Goal: Task Accomplishment & Management: Use online tool/utility

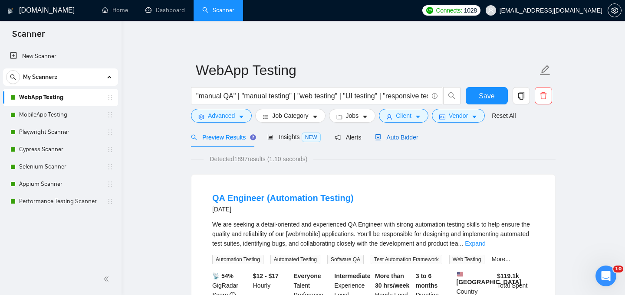
click at [409, 139] on span "Auto Bidder" at bounding box center [396, 137] width 43 height 7
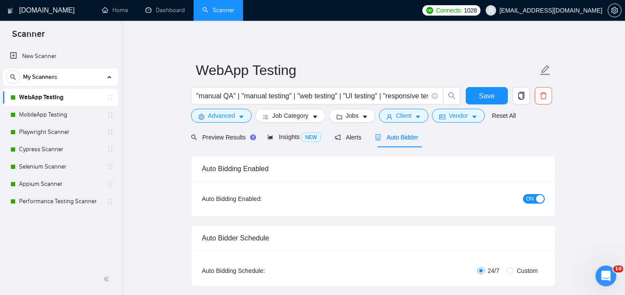
checkbox input "true"
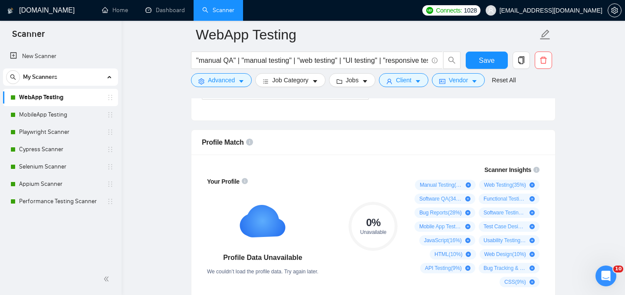
scroll to position [514, 0]
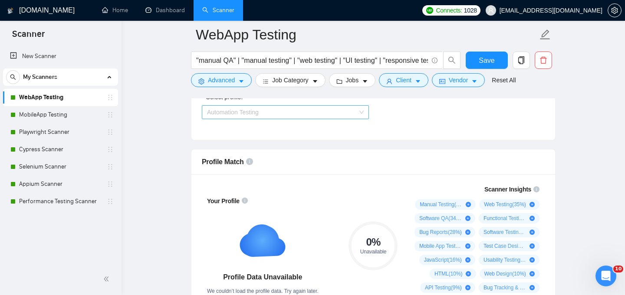
click at [324, 113] on span "Automation Testing" at bounding box center [285, 112] width 157 height 13
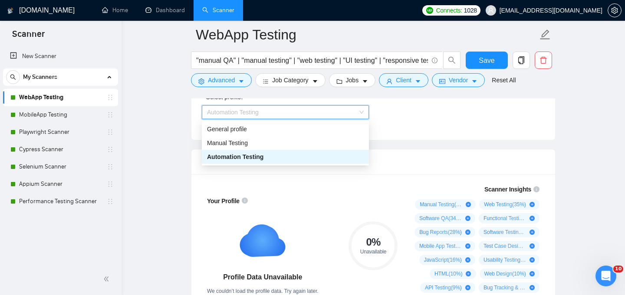
click at [308, 158] on div "Automation Testing" at bounding box center [285, 157] width 157 height 10
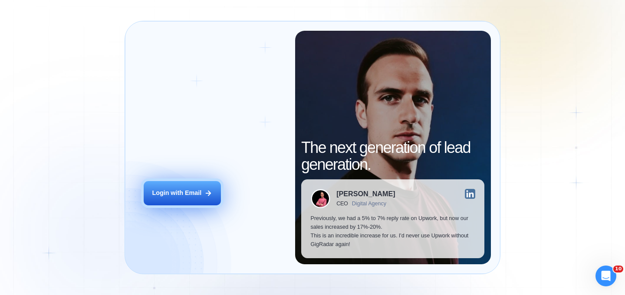
click at [167, 191] on div "Login with Email" at bounding box center [176, 193] width 49 height 9
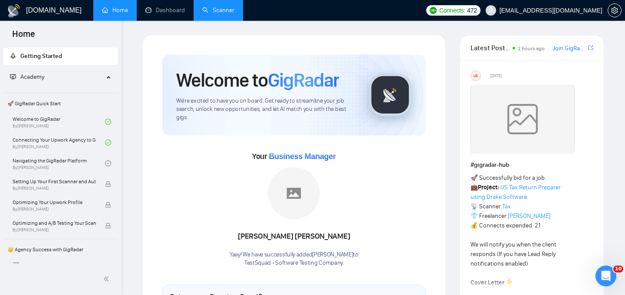
click at [220, 11] on link "Scanner" at bounding box center [218, 10] width 32 height 7
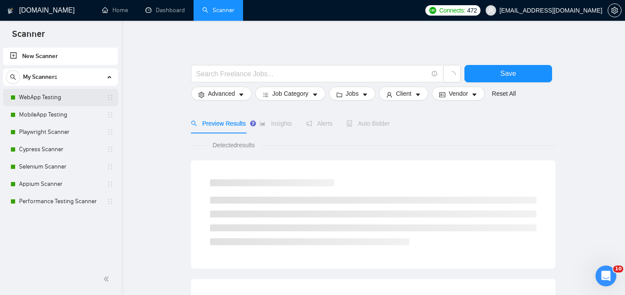
click at [59, 101] on link "WebApp Testing" at bounding box center [60, 97] width 82 height 17
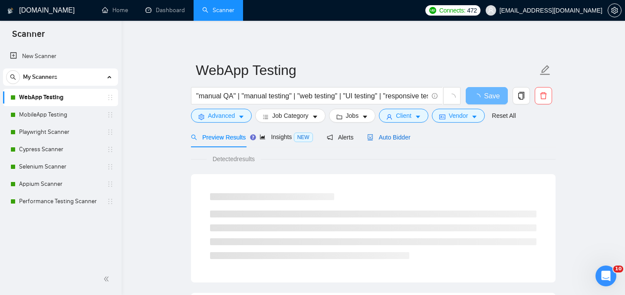
click at [402, 139] on span "Auto Bidder" at bounding box center [388, 137] width 43 height 7
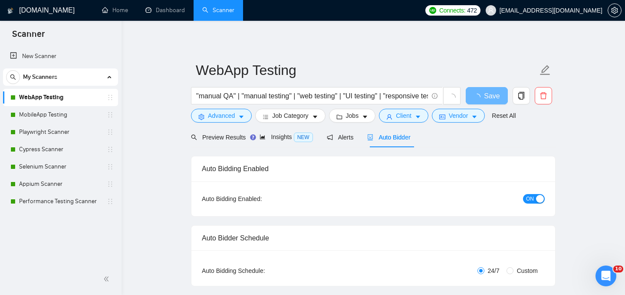
checkbox input "true"
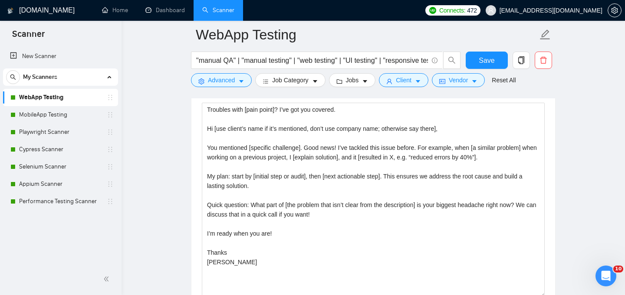
scroll to position [960, 0]
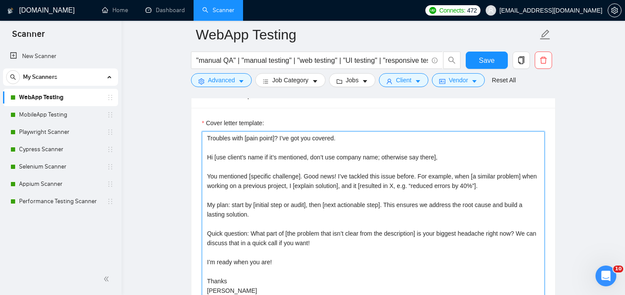
click at [359, 227] on textarea "Troubles with [pain point]? I’ve got you covered. Hi [use client’s name if it’s…" at bounding box center [373, 228] width 343 height 195
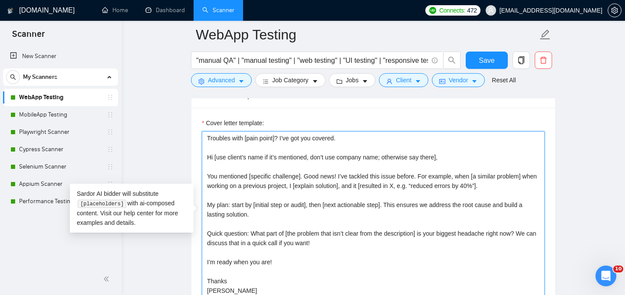
paste textarea "[GLOBAL] [Use simple language. Short sentences. No clichés or flattery.] [Mirro…"
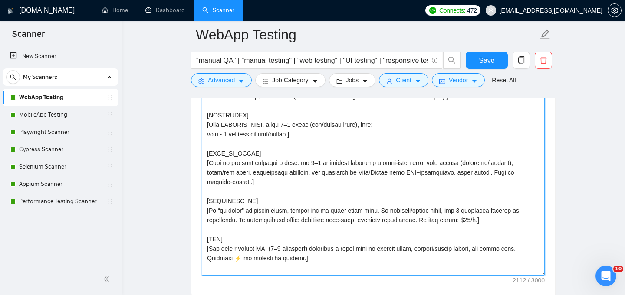
scroll to position [185, 0]
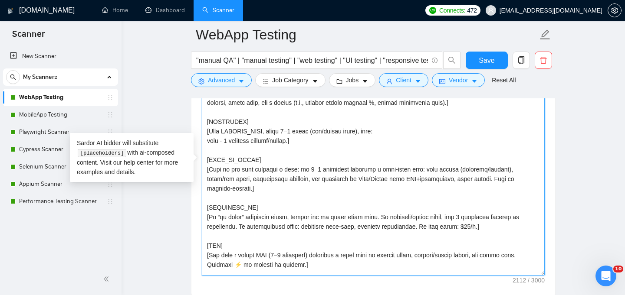
click at [325, 207] on textarea "Cover letter template:" at bounding box center [373, 178] width 343 height 195
paste textarea "PROJECT_POOL_START] tags=healthcare,web,playwright,typescript,automation | link…"
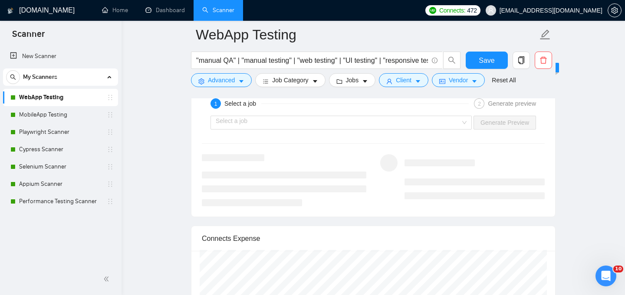
scroll to position [1701, 0]
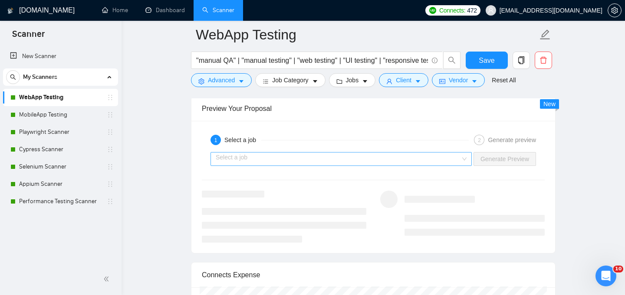
click at [462, 152] on div "Select a job" at bounding box center [340, 159] width 261 height 14
type textarea "[PROJECT_POOL_START] tags=healthcare,web,playwright,typescript,automation | lin…"
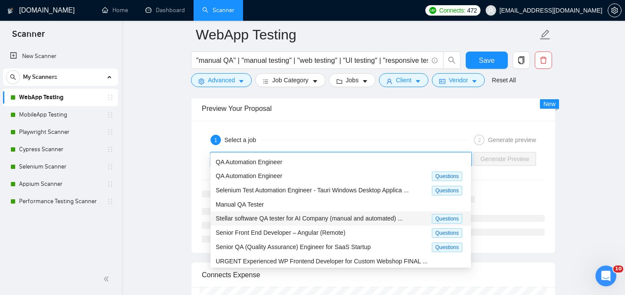
click at [356, 220] on span "Stellar software QA tester for AI Company (manual and automated) ..." at bounding box center [309, 218] width 187 height 7
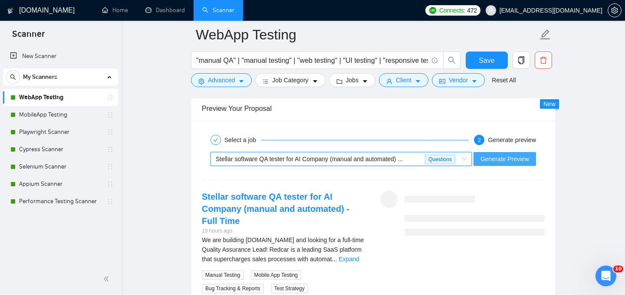
click at [492, 154] on span "Generate Preview" at bounding box center [504, 159] width 49 height 10
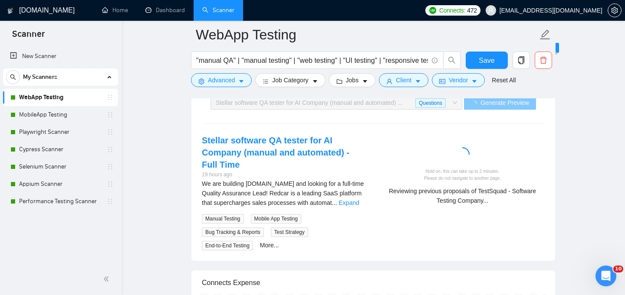
scroll to position [1719, 0]
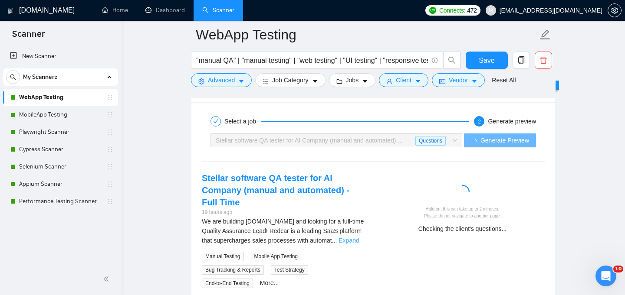
click at [358, 237] on link "Expand" at bounding box center [348, 240] width 20 height 7
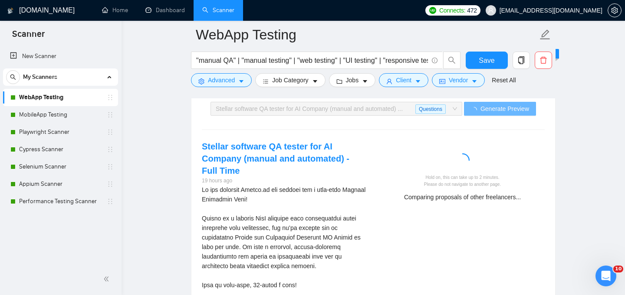
scroll to position [1747, 0]
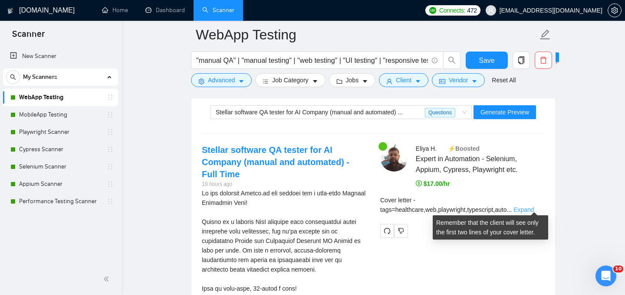
click at [527, 207] on link "Expand" at bounding box center [523, 210] width 20 height 7
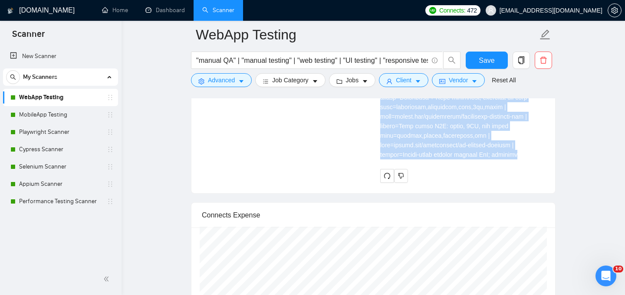
scroll to position [2752, 0]
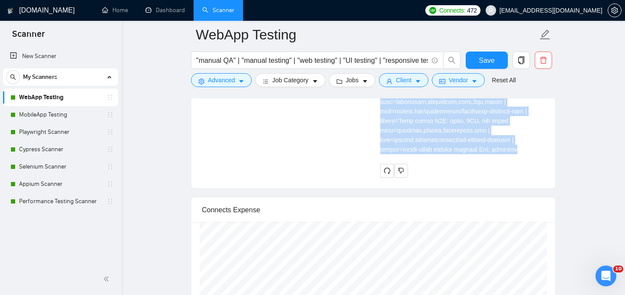
drag, startPoint x: 380, startPoint y: 118, endPoint x: 532, endPoint y: 172, distance: 161.2
copy div "Cover letter tags=healthcare,web,playwright,typescript,automation | link=medtel…"
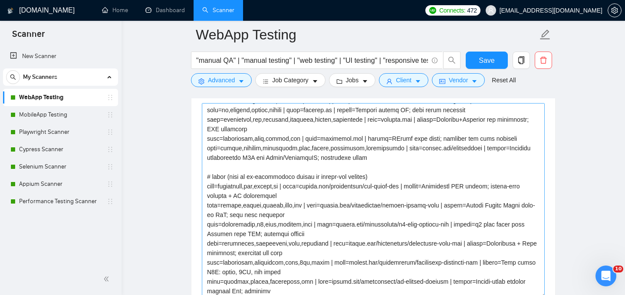
scroll to position [992, 0]
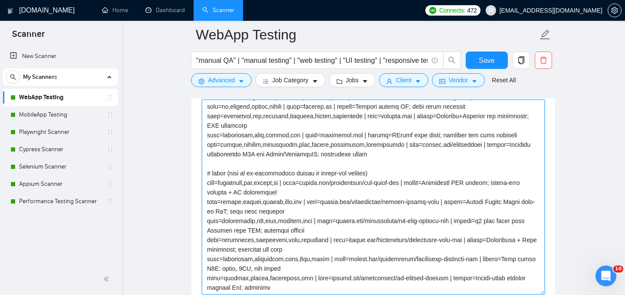
click at [302, 187] on textarea "Cover letter template:" at bounding box center [373, 197] width 343 height 195
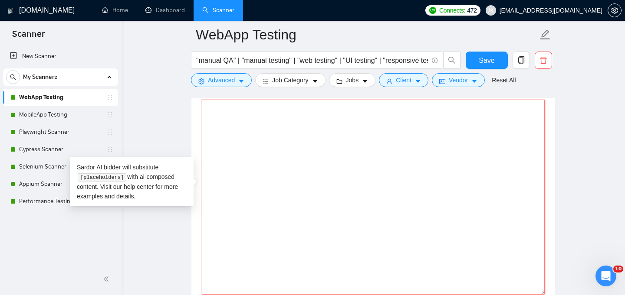
scroll to position [0, 0]
paste textarea "[CONTEXT ONLY — DO NOT OUTPUT OR SUMMARIZE ANY OF THE LINES UNTIL PROJECT_POOL_…"
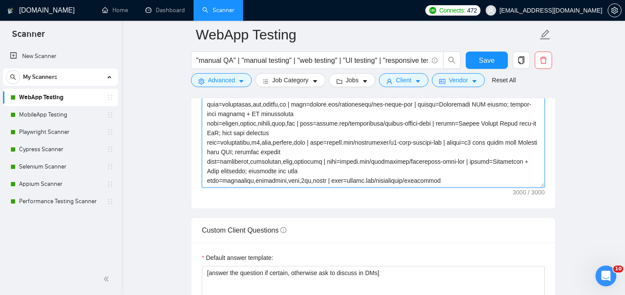
scroll to position [1110, 0]
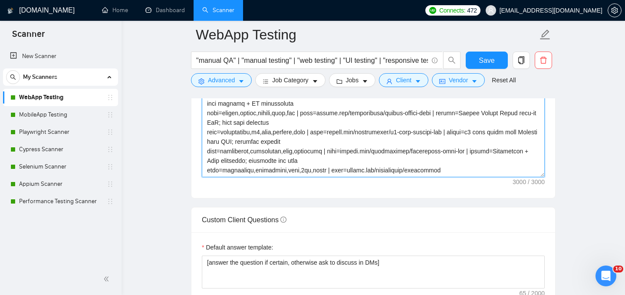
type textarea "[CONTEXT ONLY — DO NOT OUTPUT OR SUMMARIZE ANY OF THE LINES UNTIL PROJECT_POOL_…"
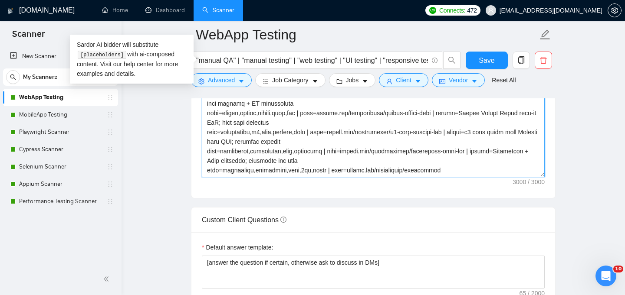
click at [338, 144] on textarea "Cover letter template:" at bounding box center [373, 79] width 343 height 195
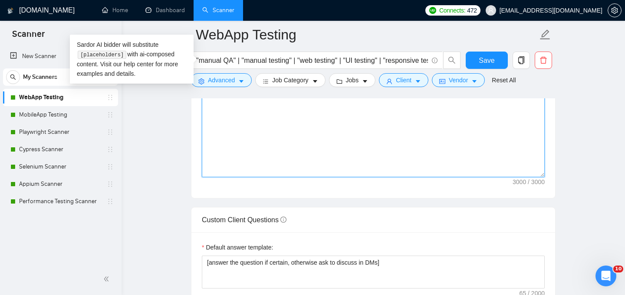
scroll to position [0, 0]
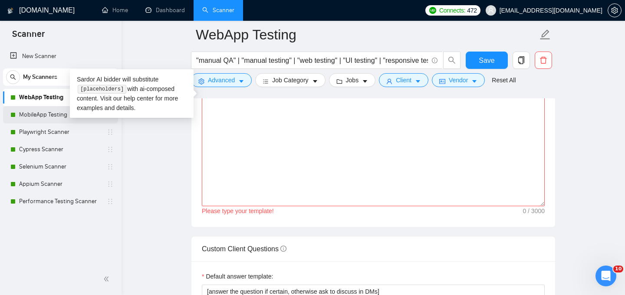
click at [55, 117] on link "MobileApp Testing" at bounding box center [60, 114] width 82 height 17
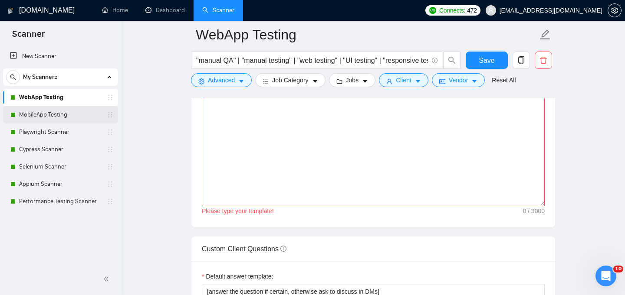
click at [39, 114] on link "MobileApp Testing" at bounding box center [60, 114] width 82 height 17
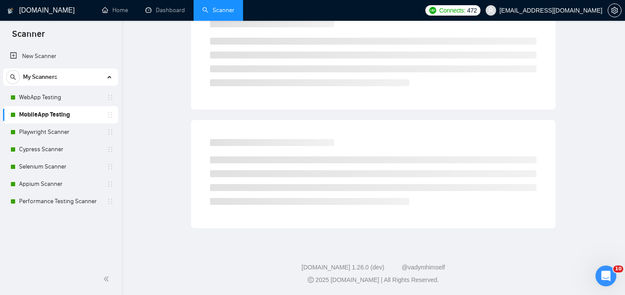
scroll to position [21, 0]
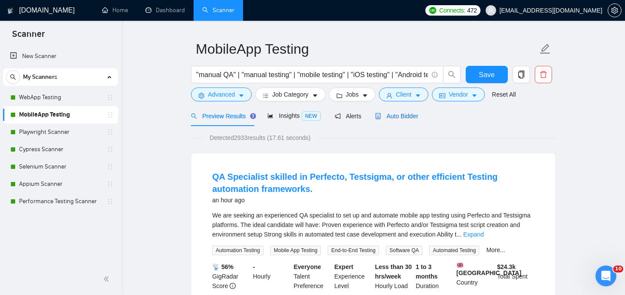
click at [403, 121] on div "Auto Bidder" at bounding box center [396, 116] width 43 height 10
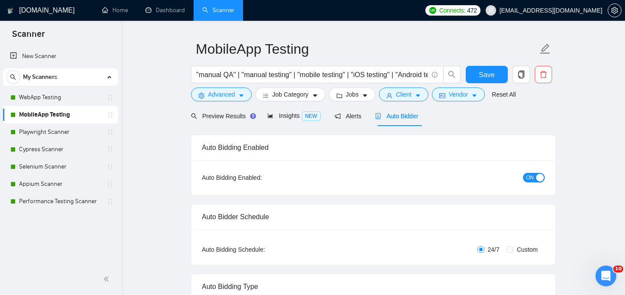
checkbox input "true"
click at [532, 177] on span "ON" at bounding box center [530, 178] width 8 height 10
click at [57, 98] on link "WebApp Testing" at bounding box center [60, 97] width 82 height 17
click at [485, 70] on span "Save" at bounding box center [487, 74] width 16 height 11
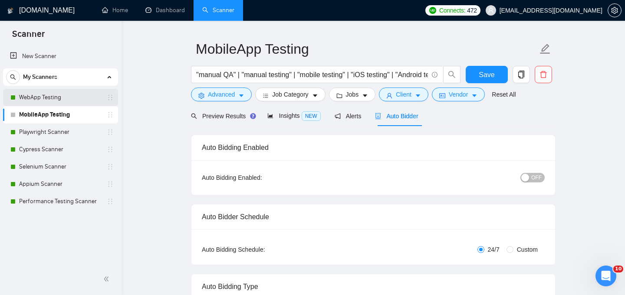
click at [57, 100] on link "WebApp Testing" at bounding box center [60, 97] width 82 height 17
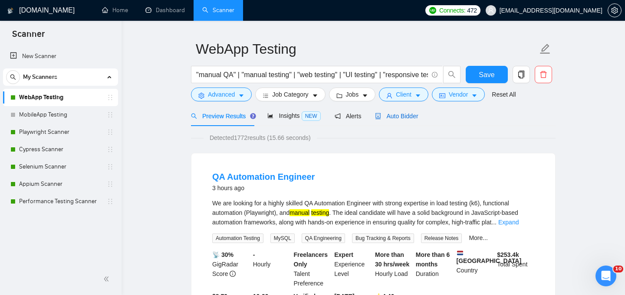
click at [409, 113] on span "Auto Bidder" at bounding box center [396, 116] width 43 height 7
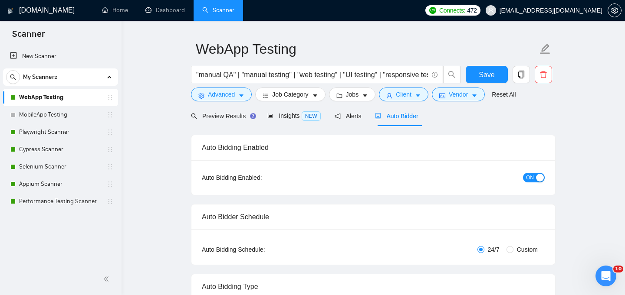
checkbox input "true"
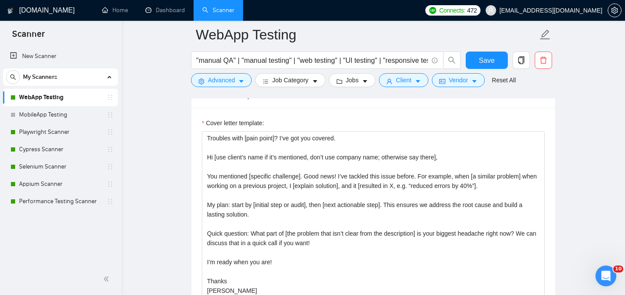
scroll to position [961, 0]
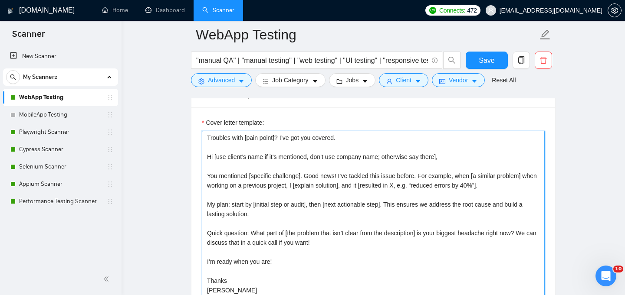
click at [430, 216] on textarea "Troubles with [pain point]? I’ve got you covered. Hi [use client’s name if it’s…" at bounding box center [373, 228] width 343 height 195
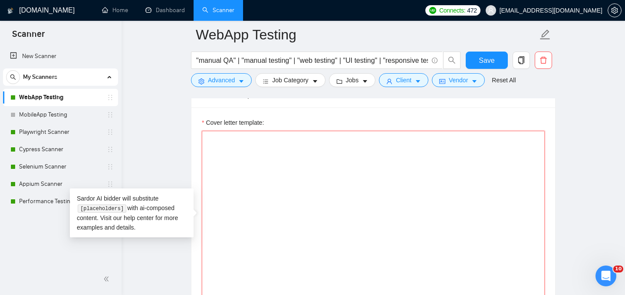
paste textarea "[CONTEXT ONLY — DO NOT OUTPUT OR SUMMARIZE ANY LINES UNTIL PROJECT_POOL_END] [U…"
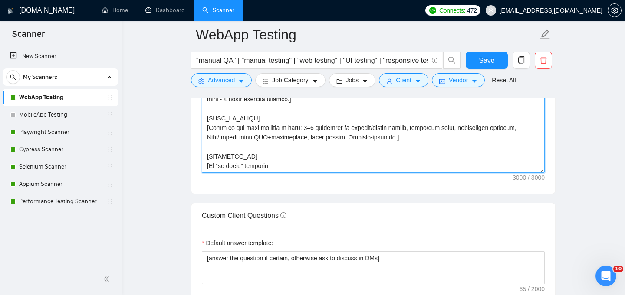
scroll to position [1102, 0]
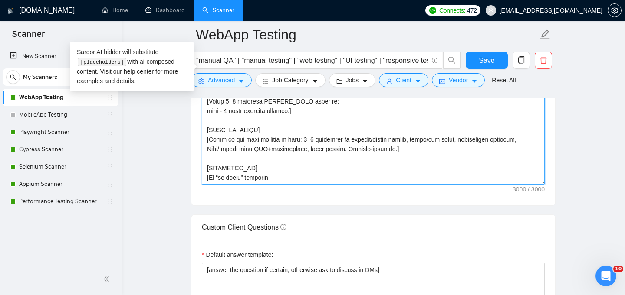
click at [217, 146] on textarea "Cover letter template:" at bounding box center [373, 87] width 343 height 195
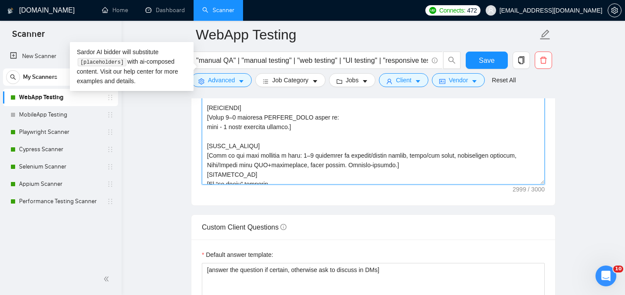
scroll to position [327, 0]
click at [211, 142] on textarea "Cover letter template:" at bounding box center [373, 87] width 343 height 195
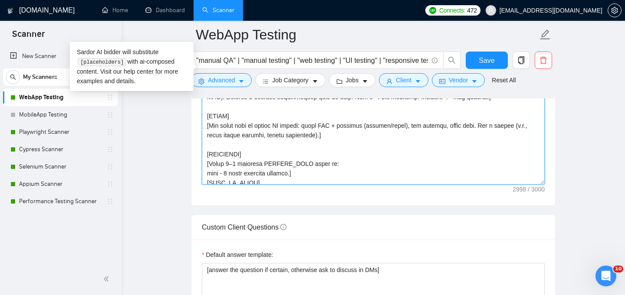
scroll to position [279, 0]
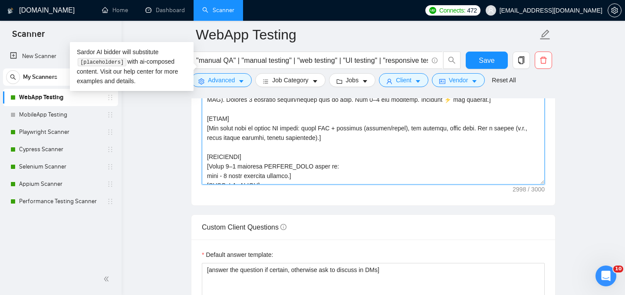
click at [219, 151] on textarea "Cover letter template:" at bounding box center [373, 87] width 343 height 195
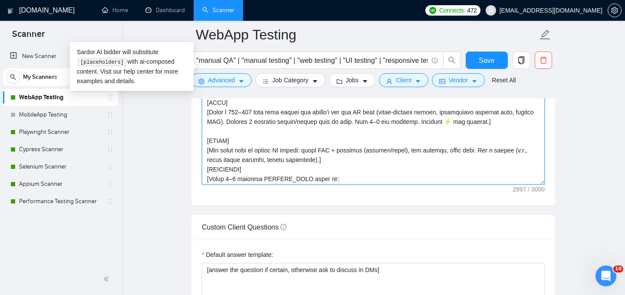
scroll to position [258, 0]
click at [215, 135] on textarea "Cover letter template:" at bounding box center [373, 87] width 343 height 195
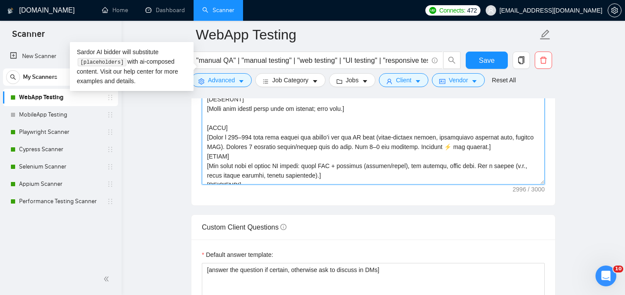
scroll to position [230, 0]
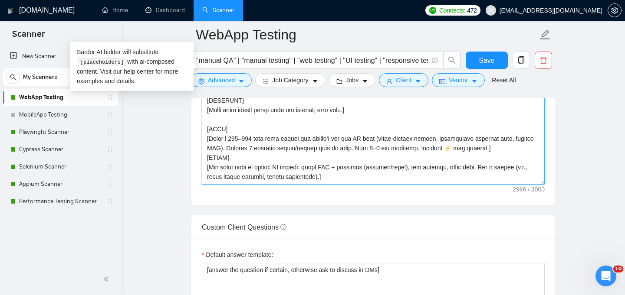
click at [214, 123] on textarea "Cover letter template:" at bounding box center [373, 87] width 343 height 195
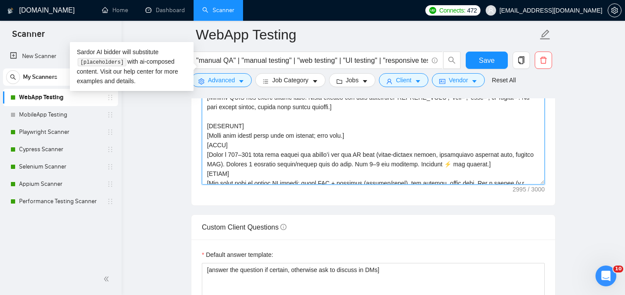
click at [213, 122] on textarea "Cover letter template:" at bounding box center [373, 87] width 343 height 195
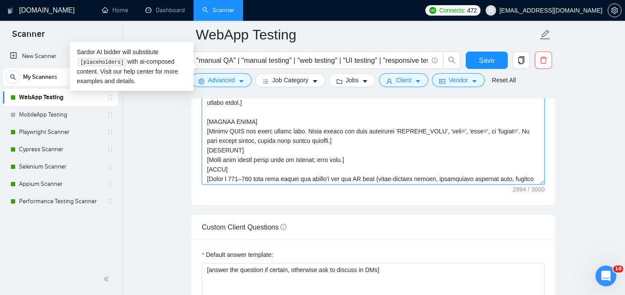
scroll to position [167, 0]
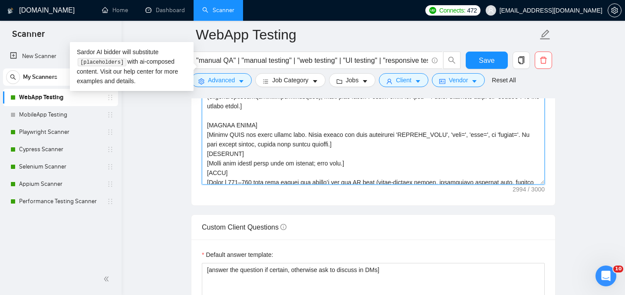
click at [212, 124] on textarea "Cover letter template:" at bounding box center [373, 87] width 343 height 195
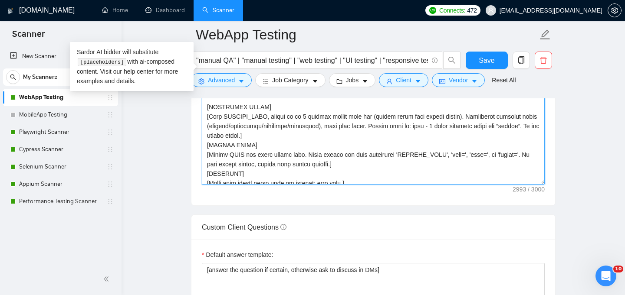
scroll to position [134, 0]
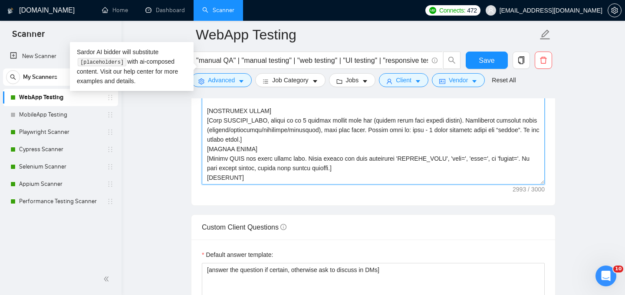
click at [213, 107] on textarea "Cover letter template:" at bounding box center [373, 87] width 343 height 195
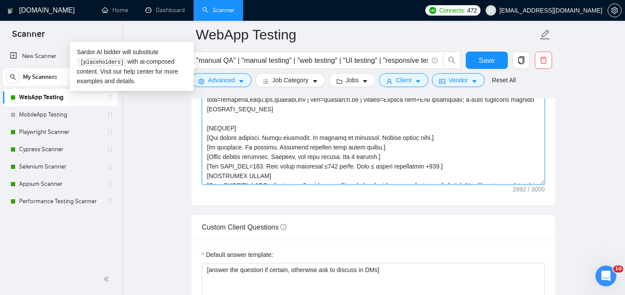
scroll to position [49, 0]
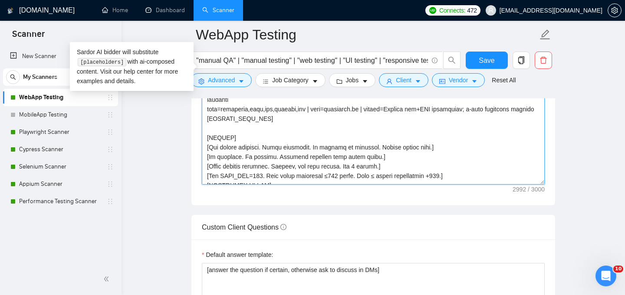
click at [215, 134] on textarea "Cover letter template:" at bounding box center [373, 87] width 343 height 195
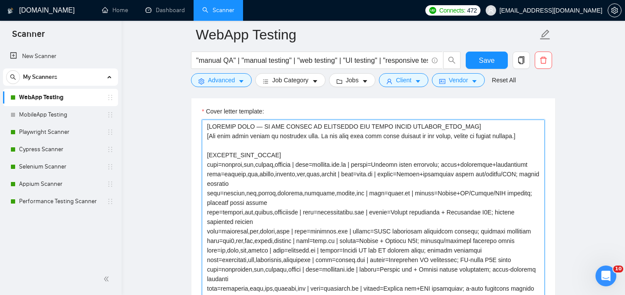
scroll to position [980, 0]
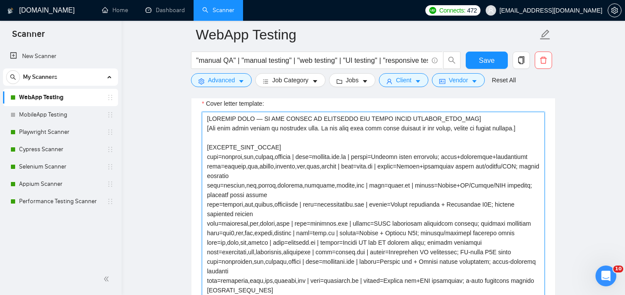
click at [213, 119] on textarea "Cover letter template:" at bounding box center [373, 209] width 343 height 195
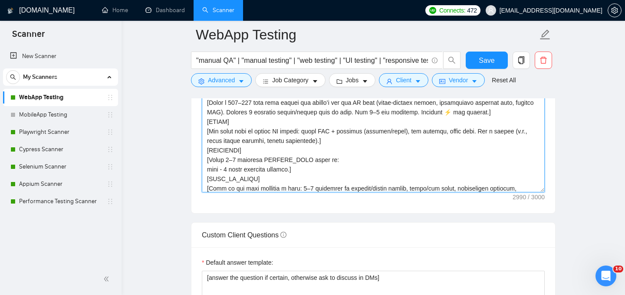
scroll to position [267, 0]
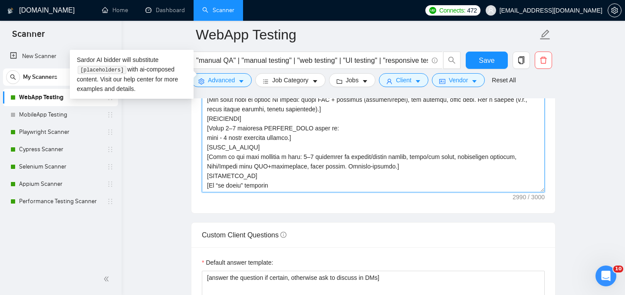
drag, startPoint x: 272, startPoint y: 173, endPoint x: 201, endPoint y: 172, distance: 71.6
click at [201, 172] on div "Cover letter template:" at bounding box center [373, 93] width 364 height 239
paste textarea "s exist, a"
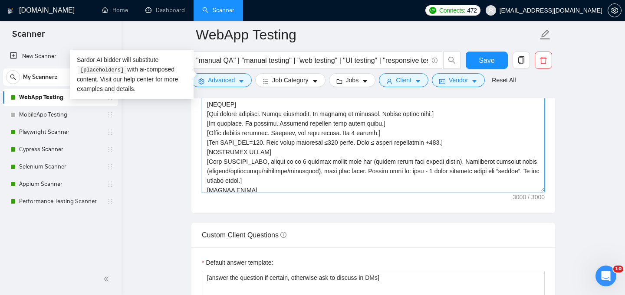
scroll to position [0, 0]
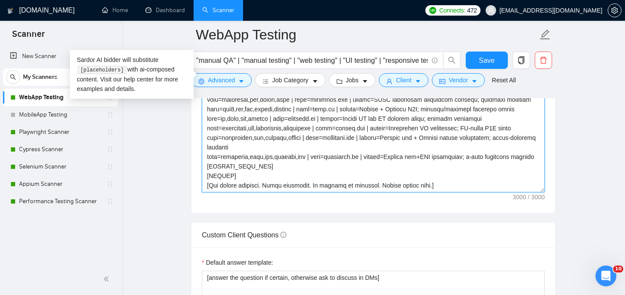
click at [302, 174] on textarea "Cover letter template:" at bounding box center [373, 94] width 343 height 195
type textarea "[CONTEXT ONLY — DO NOT OUTPUT OR SUMMARIZE ANY LINES UNTIL PROJECT_POOL_END] [U…"
click at [284, 161] on textarea "Cover letter template:" at bounding box center [373, 94] width 343 height 195
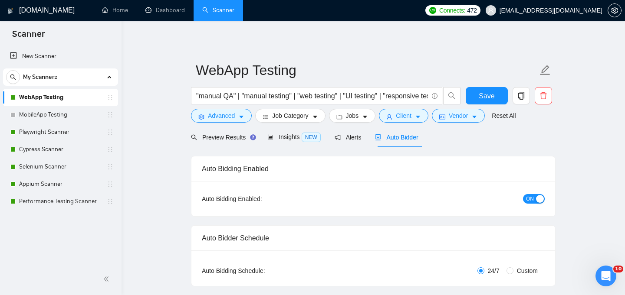
click at [529, 200] on span "ON" at bounding box center [530, 199] width 8 height 10
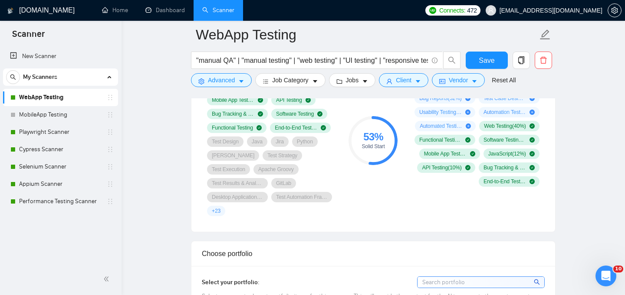
scroll to position [642, 0]
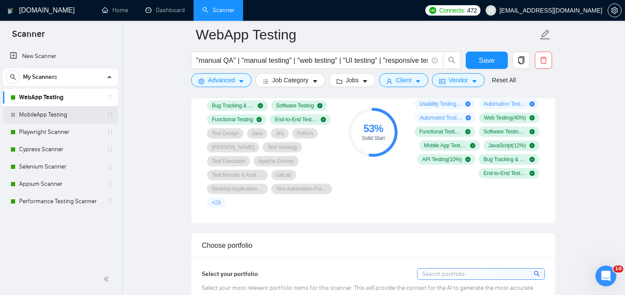
click at [62, 119] on link "MobileApp Testing" at bounding box center [60, 114] width 82 height 17
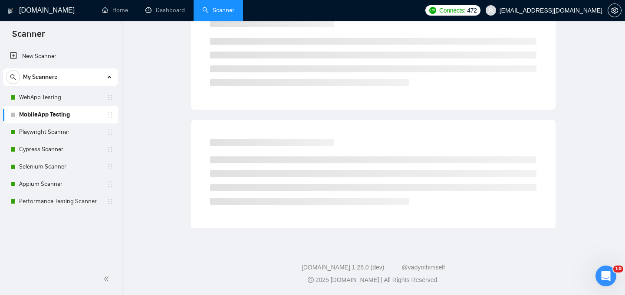
scroll to position [21, 0]
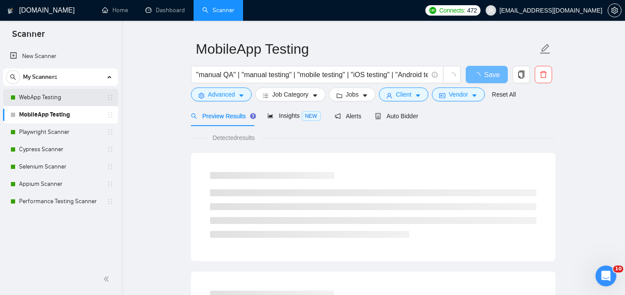
click at [38, 95] on link "WebApp Testing" at bounding box center [60, 97] width 82 height 17
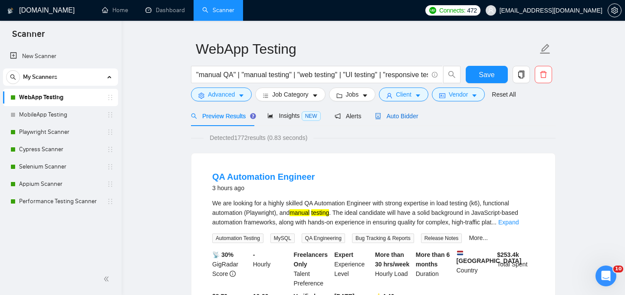
click at [410, 119] on span "Auto Bidder" at bounding box center [396, 116] width 43 height 7
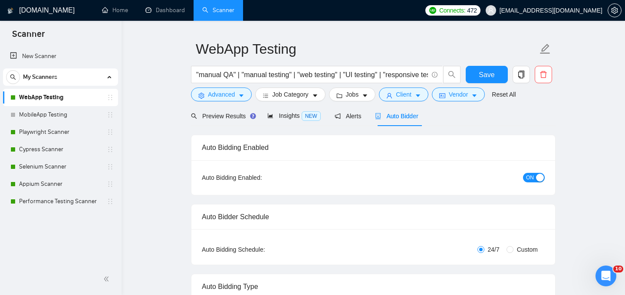
checkbox input "true"
click at [526, 177] on span "ON" at bounding box center [530, 178] width 8 height 10
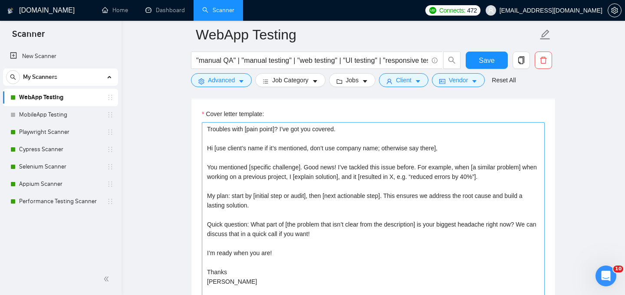
scroll to position [970, 0]
click at [353, 178] on textarea "Troubles with [pain point]? I’ve got you covered. Hi [use client’s name if it’s…" at bounding box center [373, 218] width 343 height 195
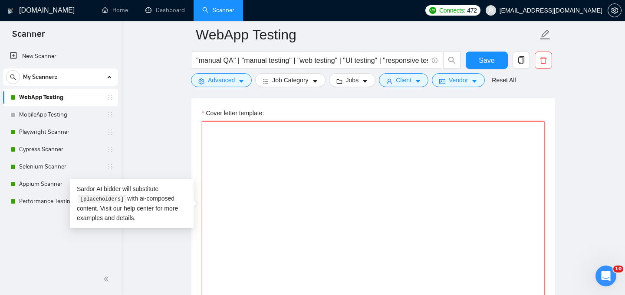
paste textarea "Last update: 11/09/2025 [Use simpler language, divide long sentences into short…"
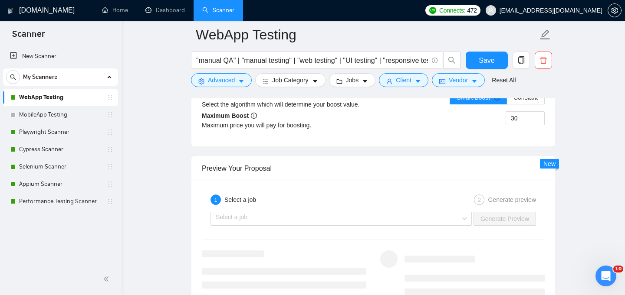
scroll to position [1652, 0]
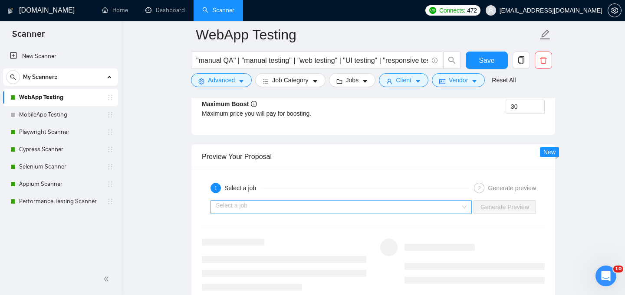
click at [463, 200] on div "Select a job" at bounding box center [340, 207] width 261 height 14
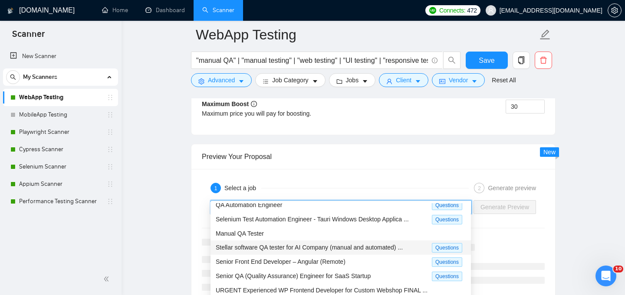
scroll to position [24, 0]
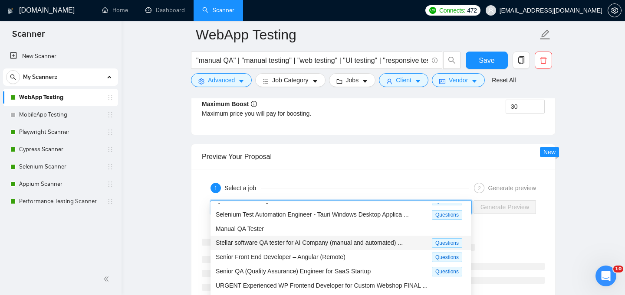
click at [353, 248] on div "Stellar software QA tester for AI Company (manual and automated) ... Questions" at bounding box center [340, 243] width 260 height 14
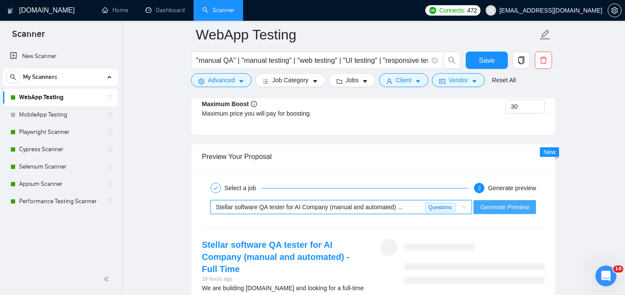
click at [518, 203] on span "Generate Preview" at bounding box center [504, 208] width 49 height 10
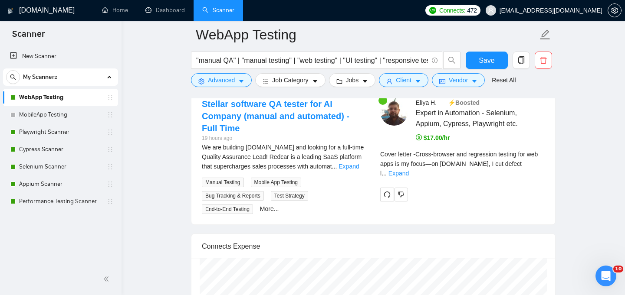
scroll to position [1799, 0]
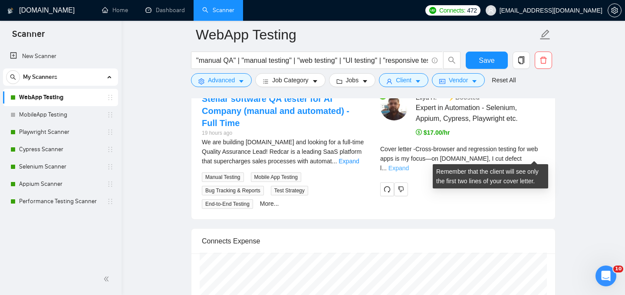
click at [409, 165] on link "Expand" at bounding box center [398, 168] width 20 height 7
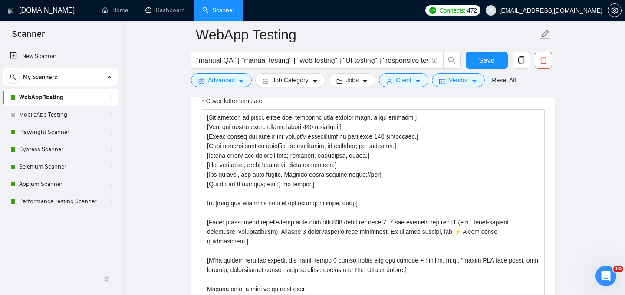
scroll to position [0, 0]
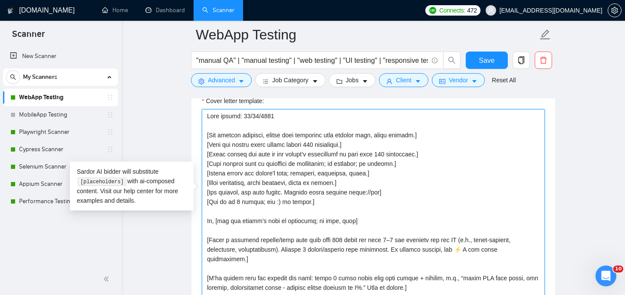
drag, startPoint x: 356, startPoint y: 131, endPoint x: 206, endPoint y: 133, distance: 150.5
click at [206, 133] on textarea "Cover letter template:" at bounding box center [373, 206] width 343 height 195
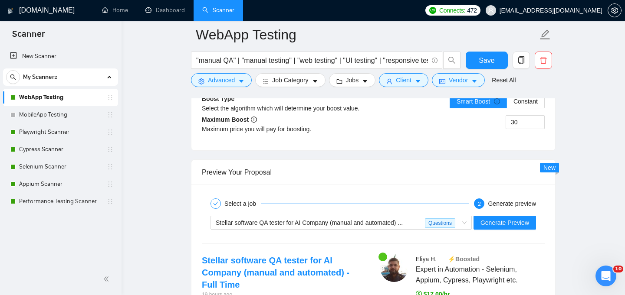
scroll to position [1652, 0]
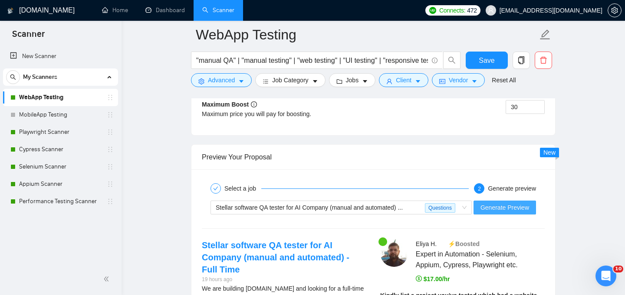
type textarea "Last update: 11/09/2025 [Use simpler language, divide long sentences into short…"
click at [509, 203] on span "Generate Preview" at bounding box center [504, 208] width 49 height 10
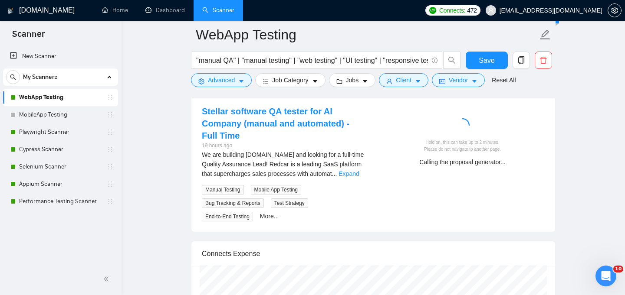
scroll to position [1787, 0]
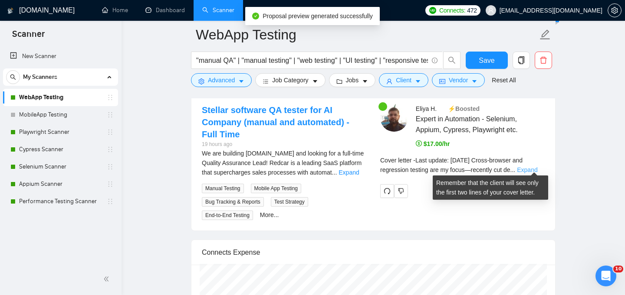
click at [527, 167] on link "Expand" at bounding box center [527, 170] width 20 height 7
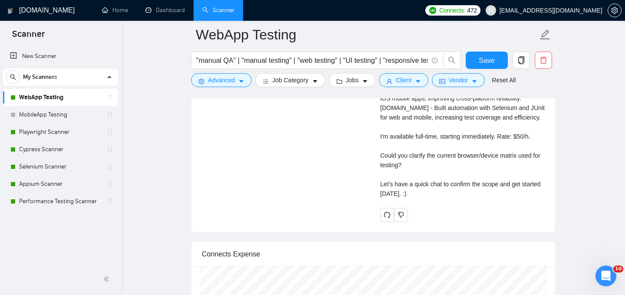
scroll to position [2327, 0]
